Goal: Information Seeking & Learning: Learn about a topic

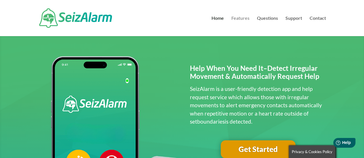
click at [244, 18] on link "Features" at bounding box center [240, 26] width 18 height 20
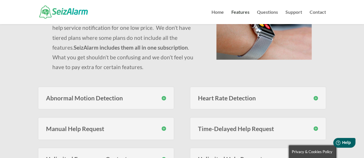
scroll to position [115, 0]
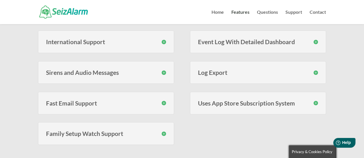
click at [264, 129] on div "Abnormal Motion Detection SeizAlarm monitors for erratic motion using proprieta…" at bounding box center [182, 28] width 288 height 263
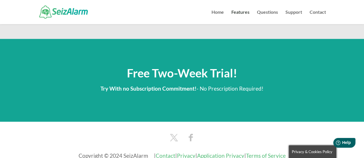
scroll to position [756, 0]
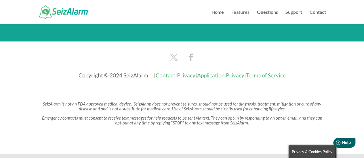
click at [239, 12] on link "Features" at bounding box center [240, 17] width 18 height 14
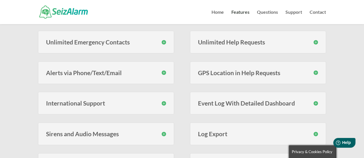
scroll to position [215, 0]
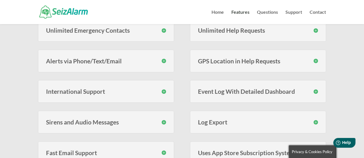
click at [315, 89] on h3 "Event Log With Detailed Dashboard" at bounding box center [258, 92] width 120 height 6
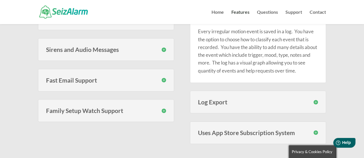
scroll to position [288, 0]
click at [316, 100] on h3 "Log Export" at bounding box center [258, 102] width 120 height 6
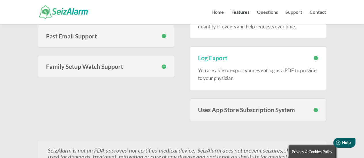
scroll to position [332, 0]
click at [315, 108] on h3 "Uses App Store Subscription System" at bounding box center [258, 110] width 120 height 6
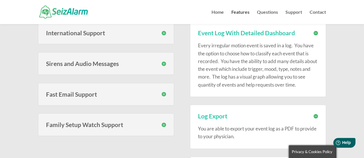
scroll to position [265, 0]
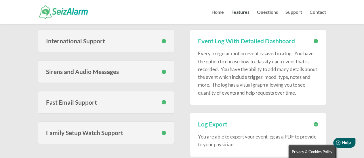
click at [164, 131] on h3 "Family Setup Watch Support" at bounding box center [106, 133] width 120 height 6
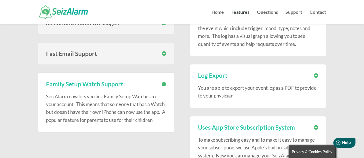
scroll to position [314, 0]
click at [164, 81] on h3 "Family Setup Watch Support" at bounding box center [106, 84] width 120 height 6
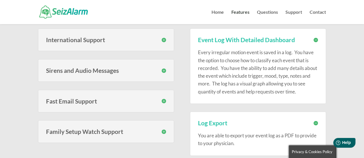
scroll to position [265, 0]
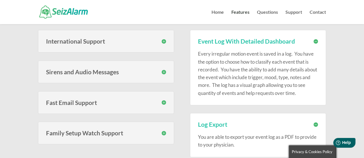
click at [163, 70] on h3 "Sirens and Audio Messages" at bounding box center [106, 72] width 120 height 6
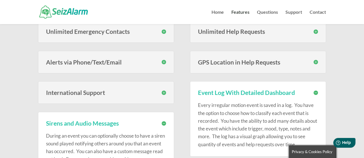
scroll to position [213, 0]
click at [163, 62] on h3 "Alerts via Phone/Text/Email" at bounding box center [106, 63] width 120 height 6
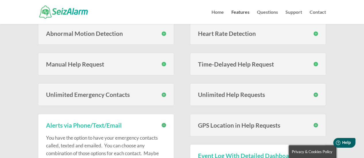
scroll to position [144, 0]
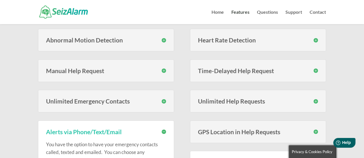
click at [163, 39] on h3 "Abnormal Motion Detection" at bounding box center [106, 40] width 120 height 6
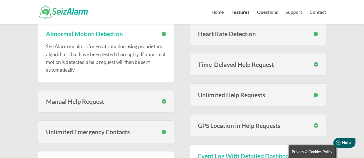
scroll to position [153, 0]
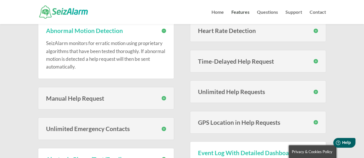
click at [164, 98] on h3 "Manual Help Request" at bounding box center [106, 98] width 120 height 6
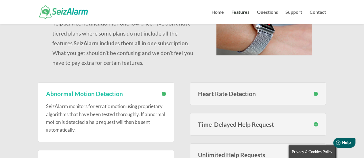
scroll to position [89, 0]
click at [316, 93] on h3 "Heart Rate Detection" at bounding box center [258, 94] width 120 height 6
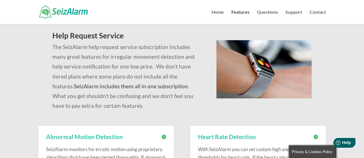
scroll to position [0, 0]
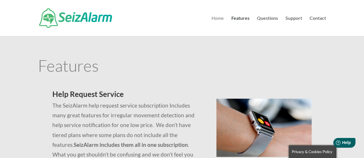
click at [219, 17] on link "Home" at bounding box center [217, 26] width 12 height 20
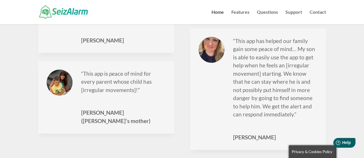
scroll to position [778, 0]
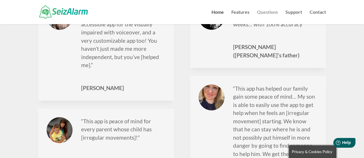
click at [276, 12] on link "Questions" at bounding box center [267, 17] width 21 height 14
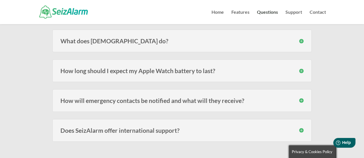
scroll to position [83, 0]
click at [302, 71] on h3 "How long should I expect my Apple Watch battery to last?" at bounding box center [181, 71] width 243 height 6
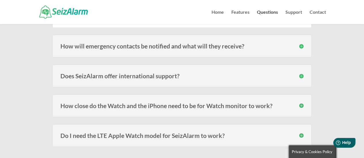
scroll to position [163, 0]
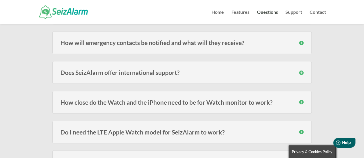
click at [302, 100] on h3 "How close do the Watch and the iPhone need to be for Watch monitor to work?" at bounding box center [181, 103] width 243 height 6
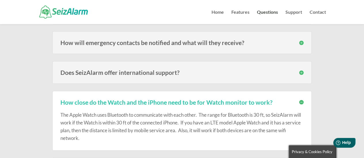
click at [301, 102] on h3 "How close do the Watch and the iPhone need to be for Watch monitor to work?" at bounding box center [181, 103] width 243 height 6
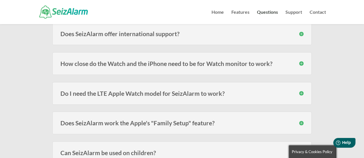
scroll to position [202, 0]
click at [301, 92] on h3 "Do I need the LTE Apple Watch model for SeizAlarm to work?" at bounding box center [181, 93] width 243 height 6
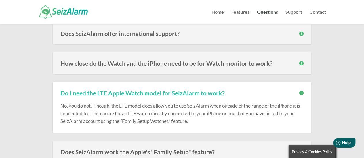
click at [300, 93] on h3 "Do I need the LTE Apple Watch model for SeizAlarm to work?" at bounding box center [181, 93] width 243 height 6
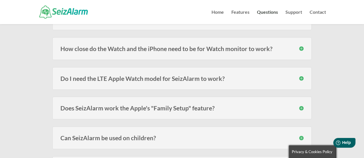
scroll to position [217, 0]
click at [301, 105] on h3 "Does SeizAlarm work the Apple's "Family Setup" feature?" at bounding box center [181, 108] width 243 height 6
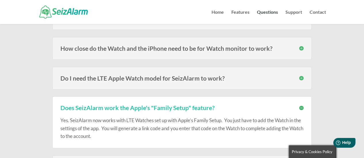
click at [300, 106] on h3 "Does SeizAlarm work the Apple's "Family Setup" feature?" at bounding box center [181, 108] width 243 height 6
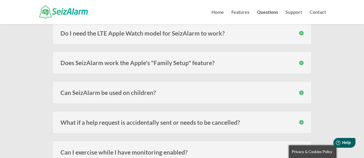
scroll to position [263, 0]
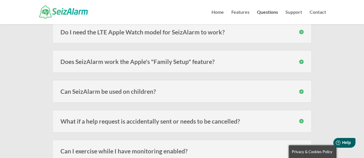
click at [303, 91] on h3 "Can SeizAlarm be used on children?" at bounding box center [181, 92] width 243 height 6
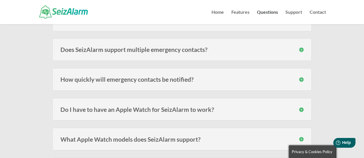
scroll to position [443, 0]
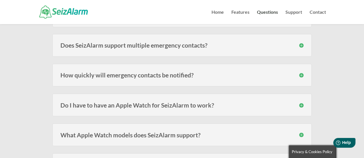
click at [301, 74] on h3 "How quickly will emergency contacts be notified?" at bounding box center [181, 75] width 243 height 6
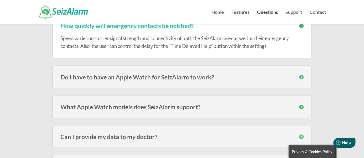
scroll to position [493, 0]
click at [303, 74] on h3 "Do I have to have an Apple Watch for SeizAlarm to work?" at bounding box center [181, 77] width 243 height 6
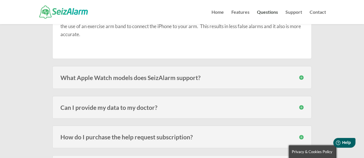
scroll to position [601, 0]
click at [301, 76] on h3 "What Apple Watch models does SeizAlarm support?" at bounding box center [181, 77] width 243 height 6
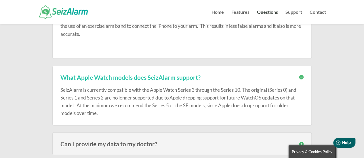
click at [303, 77] on h3 "What Apple Watch models does SeizAlarm support?" at bounding box center [181, 77] width 243 height 6
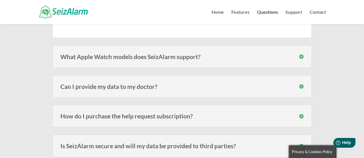
scroll to position [622, 0]
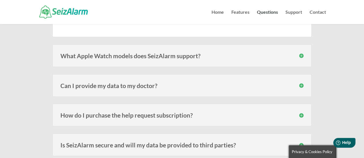
click at [303, 83] on h3 "Can I provide my data to my doctor?" at bounding box center [181, 86] width 243 height 6
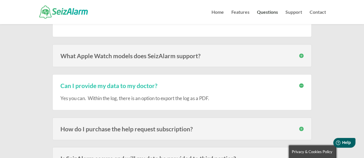
click at [301, 127] on h3 "How do I purchase the help request subscription?" at bounding box center [181, 129] width 243 height 6
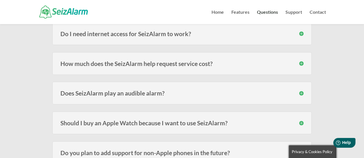
scroll to position [934, 0]
click at [301, 60] on h3 "How much does the SeizAlarm help request service cost?" at bounding box center [181, 63] width 243 height 6
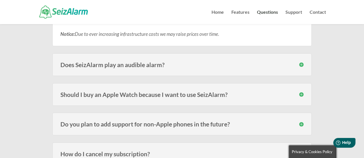
scroll to position [1042, 0]
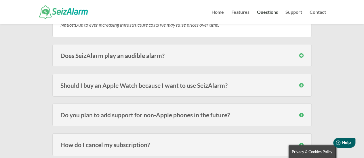
click at [301, 83] on h3 "Should I buy an Apple Watch because I want to use SeizAlarm?" at bounding box center [181, 86] width 243 height 6
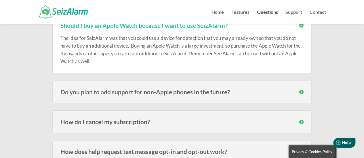
scroll to position [1108, 0]
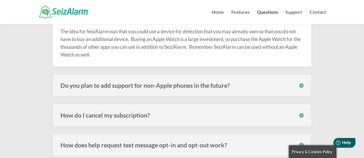
click at [303, 83] on h3 "Do you plan to add support for non-Apple phones in the future?" at bounding box center [181, 86] width 243 height 6
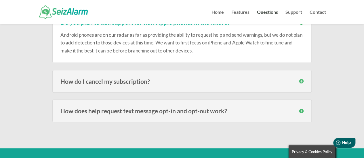
scroll to position [1176, 0]
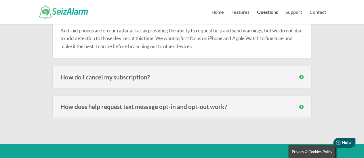
click at [302, 74] on h3 "How do I cancel my subscription?" at bounding box center [181, 77] width 243 height 6
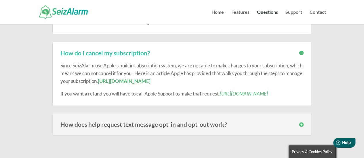
scroll to position [1201, 0]
